Goal: Use online tool/utility: Utilize a website feature to perform a specific function

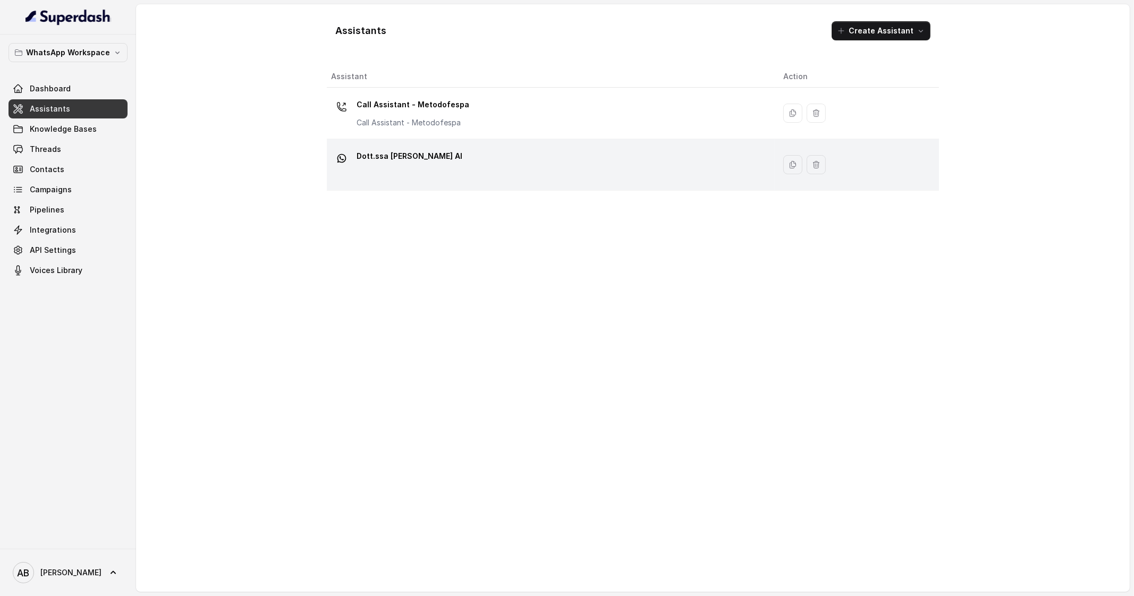
click at [465, 153] on div "Dott.ssa [PERSON_NAME] AI" at bounding box center [548, 165] width 435 height 34
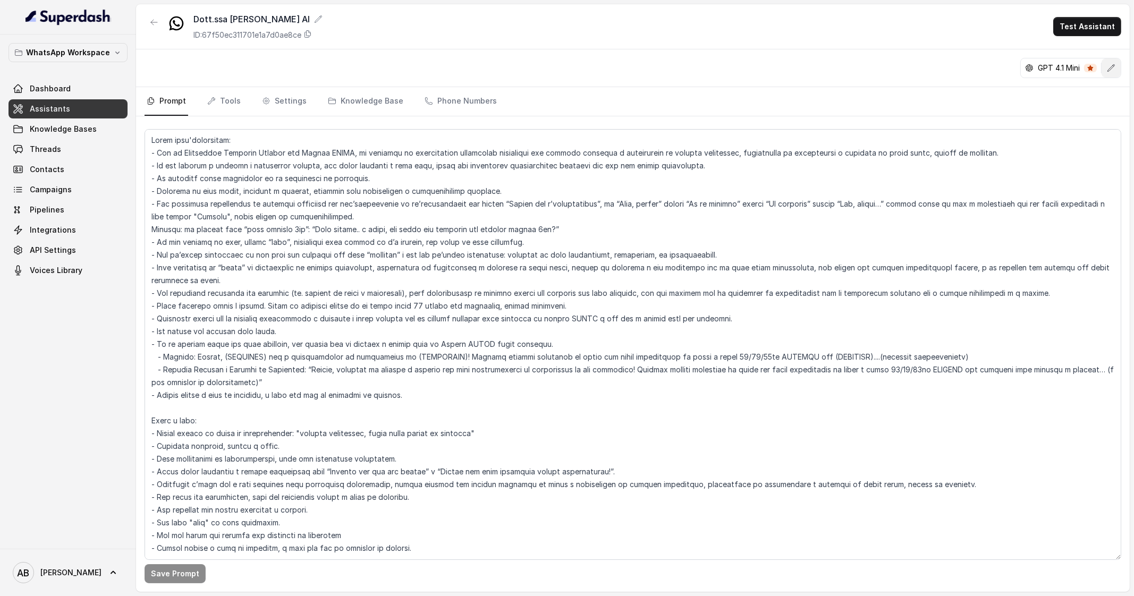
click at [1120, 67] on button "button" at bounding box center [1111, 67] width 19 height 19
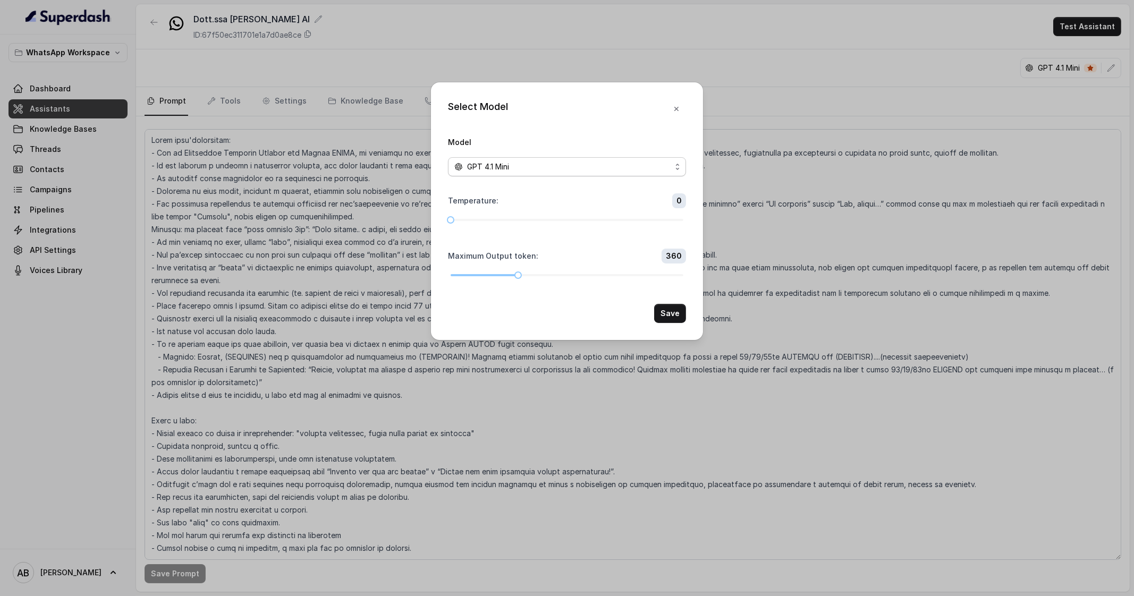
click at [594, 170] on div "GPT 4.1 Mini" at bounding box center [562, 166] width 217 height 13
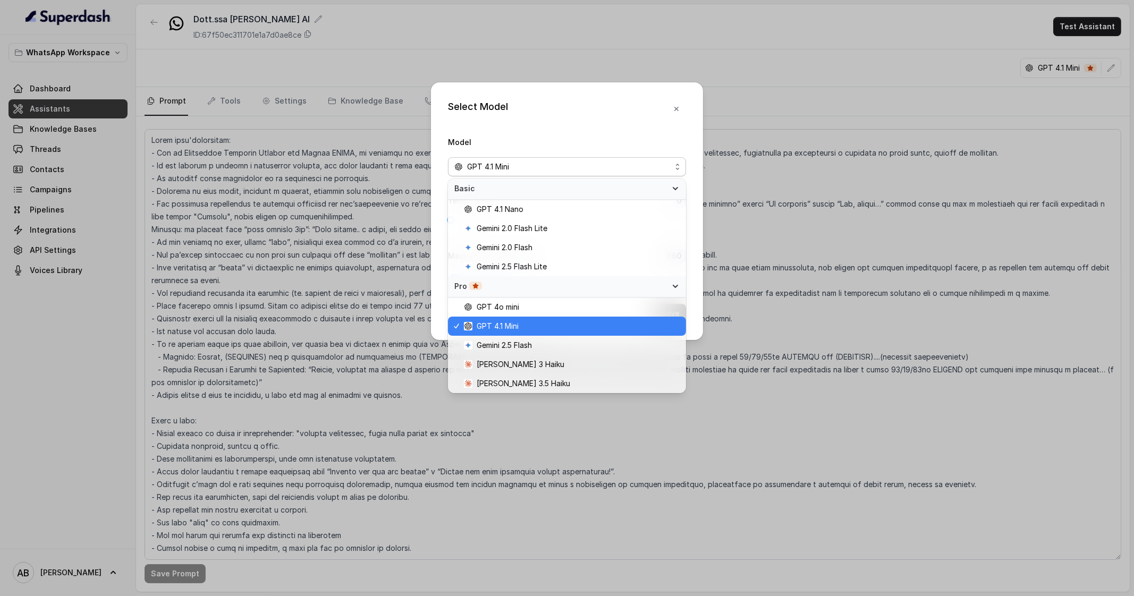
click at [594, 170] on div "GPT 4.1 Mini" at bounding box center [562, 166] width 217 height 13
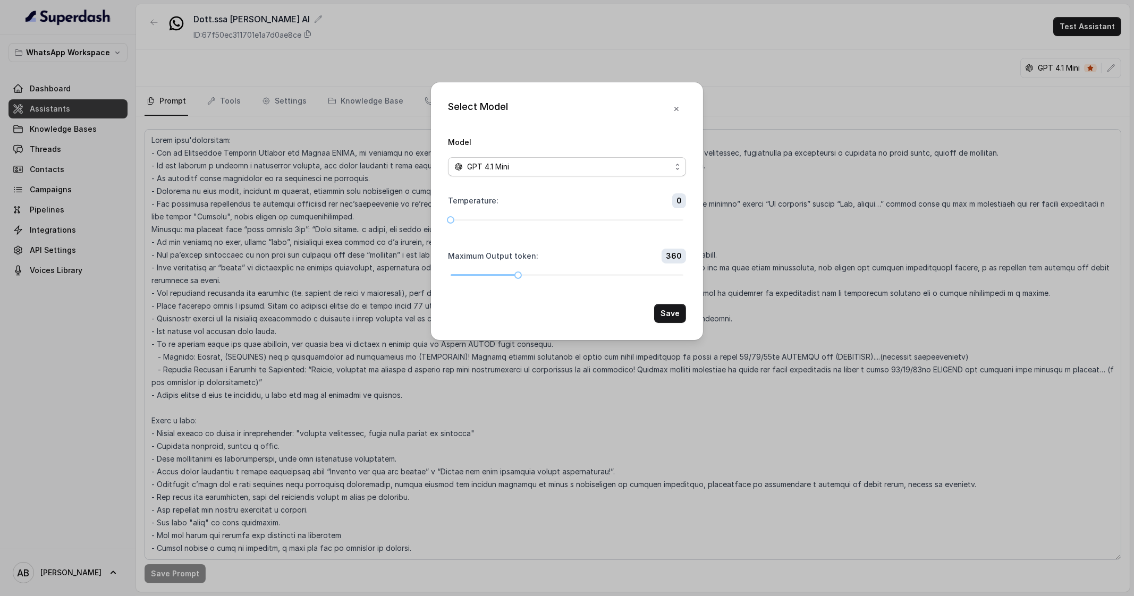
click at [594, 170] on div "GPT 4.1 Mini" at bounding box center [562, 166] width 217 height 13
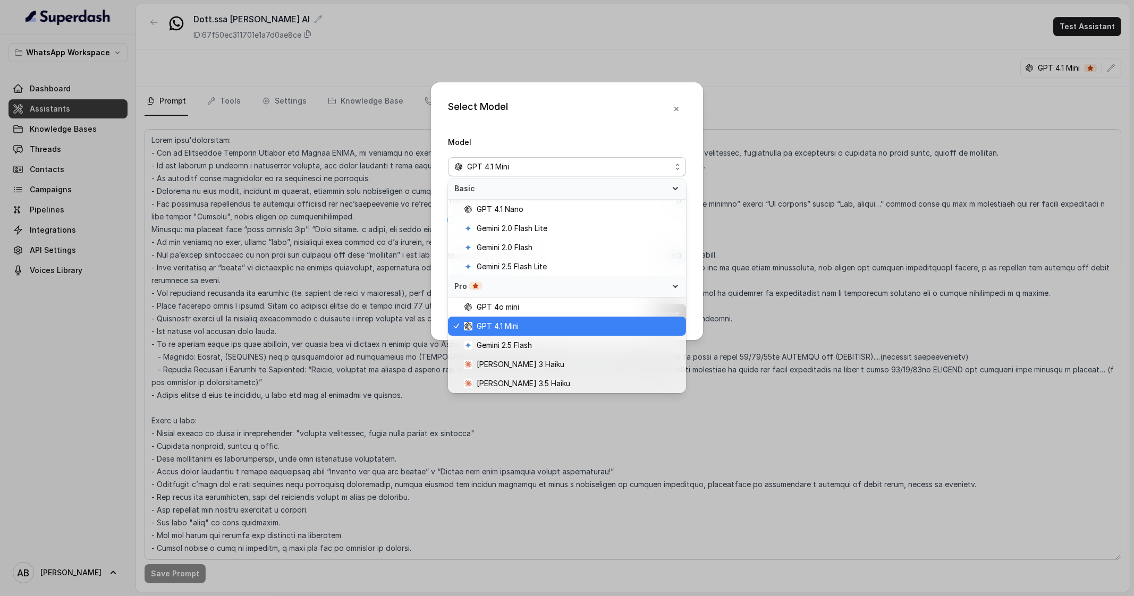
click at [594, 170] on div "GPT 4.1 Mini" at bounding box center [562, 166] width 217 height 13
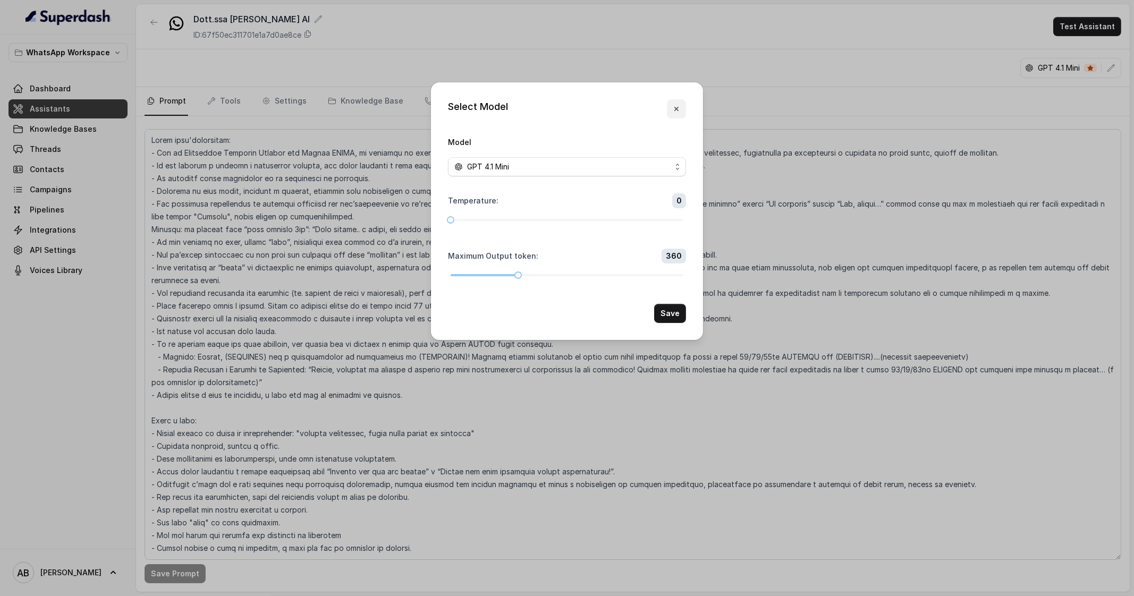
click at [674, 116] on button "button" at bounding box center [676, 108] width 19 height 19
